Goal: Task Accomplishment & Management: Use online tool/utility

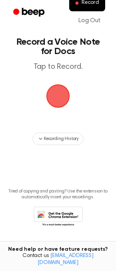
click at [60, 97] on span "button" at bounding box center [58, 96] width 22 height 22
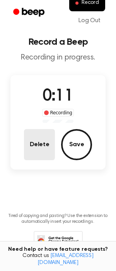
click at [44, 147] on button "Delete" at bounding box center [39, 144] width 31 height 31
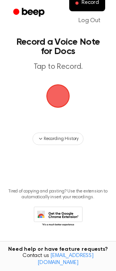
click at [61, 103] on span "button" at bounding box center [58, 96] width 22 height 22
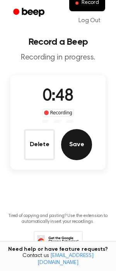
click at [70, 146] on button "Save" at bounding box center [76, 144] width 31 height 31
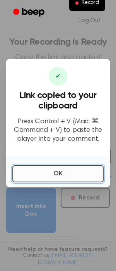
click at [71, 171] on button "OK" at bounding box center [58, 173] width 92 height 17
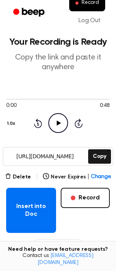
click at [55, 122] on icon "Play Audio" at bounding box center [59, 123] width 20 height 20
click at [60, 124] on icon "Pause Audio" at bounding box center [59, 123] width 20 height 20
click at [60, 124] on icon "Play Audio" at bounding box center [59, 123] width 20 height 20
click at [59, 158] on input "[URL][DOMAIN_NAME]" at bounding box center [44, 156] width 83 height 17
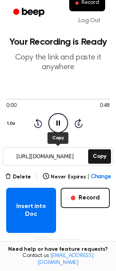
click at [59, 158] on input "[URL][DOMAIN_NAME]" at bounding box center [44, 156] width 83 height 17
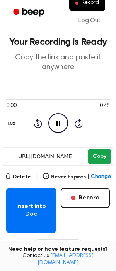
click at [100, 155] on button "Copy" at bounding box center [100, 156] width 23 height 14
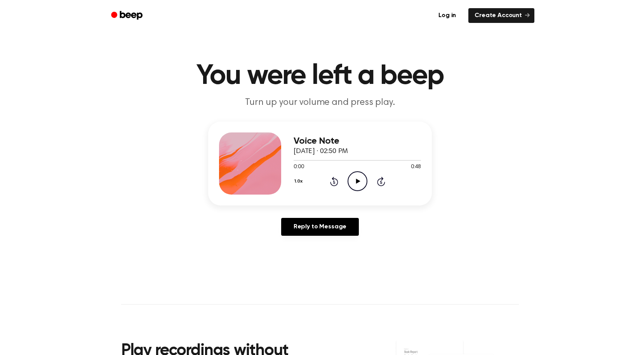
click at [350, 183] on icon "Play Audio" at bounding box center [357, 181] width 20 height 20
click at [352, 183] on icon "Play Audio" at bounding box center [357, 181] width 20 height 20
